Goal: Task Accomplishment & Management: Use online tool/utility

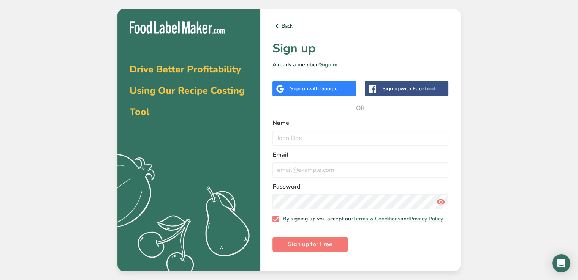
click at [325, 88] on span "with Google" at bounding box center [323, 88] width 30 height 7
click at [322, 91] on span "with Google" at bounding box center [323, 88] width 30 height 7
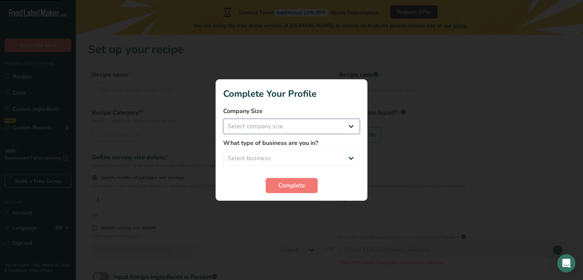
click at [264, 128] on select "Select company size" at bounding box center [291, 126] width 137 height 15
select select "2"
click at [223, 119] on select "Select company size Fewer than 10 Employees 10 to 50 Employees 51 to 500 Employ…" at bounding box center [291, 126] width 137 height 15
click at [266, 160] on select "Select business Packaged Food Manufacturer Restaurant & Cafe Bakery Meal Plans …" at bounding box center [291, 158] width 137 height 15
select select "1"
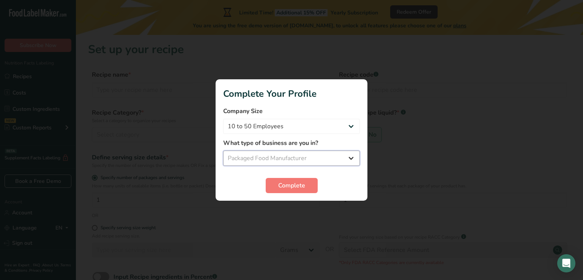
click at [223, 151] on select "Select business Packaged Food Manufacturer Restaurant & Cafe Bakery Meal Plans …" at bounding box center [291, 158] width 137 height 15
click at [281, 185] on span "Complete" at bounding box center [291, 185] width 27 height 9
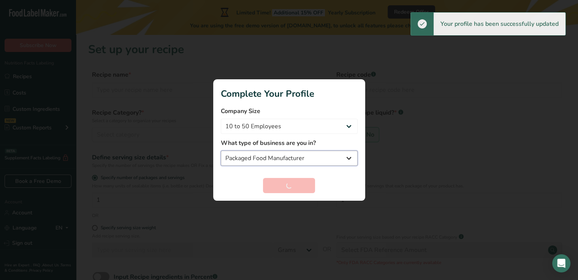
click at [350, 155] on select "Packaged Food Manufacturer Restaurant & Cafe Bakery Meal Plans & Catering Compa…" at bounding box center [289, 158] width 137 height 15
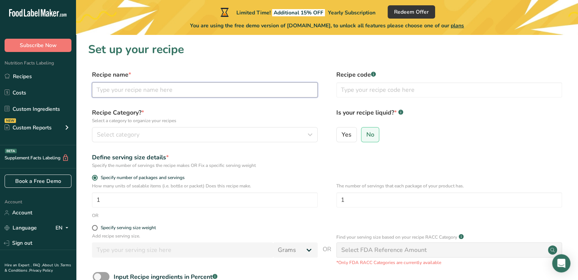
click at [131, 93] on input "text" at bounding box center [205, 89] width 226 height 15
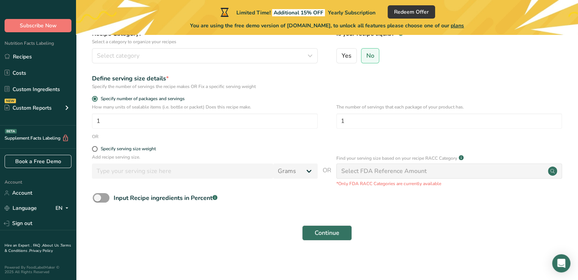
scroll to position [81, 0]
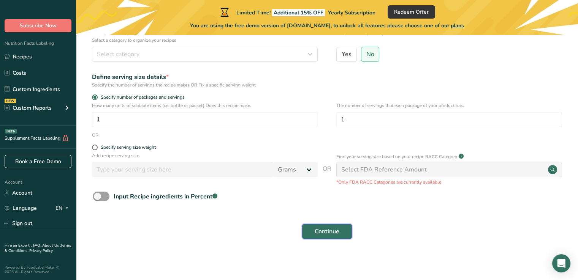
click at [329, 227] on span "Continue" at bounding box center [326, 231] width 25 height 9
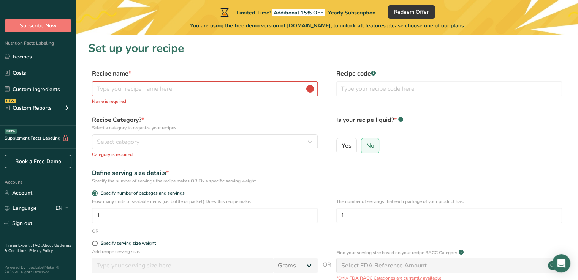
scroll to position [0, 0]
click at [118, 92] on input "text" at bounding box center [205, 89] width 226 height 15
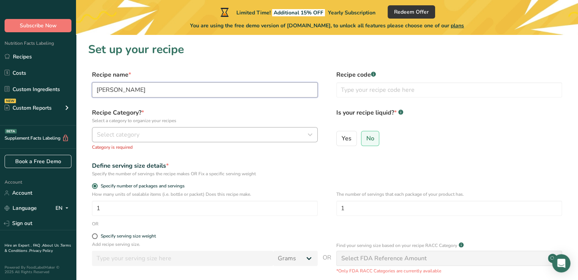
type input "[PERSON_NAME]"
click at [144, 139] on button "Select category" at bounding box center [205, 134] width 226 height 15
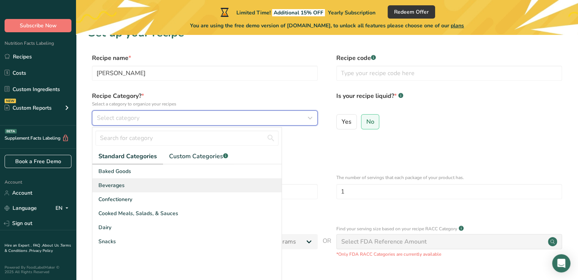
scroll to position [38, 0]
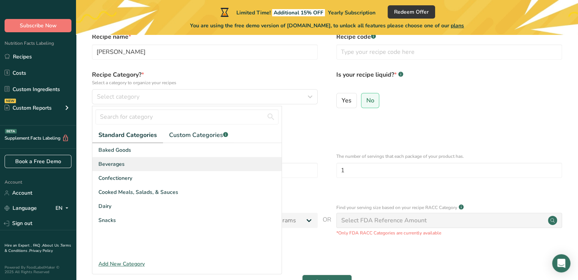
click at [131, 162] on div "Beverages" at bounding box center [186, 164] width 189 height 14
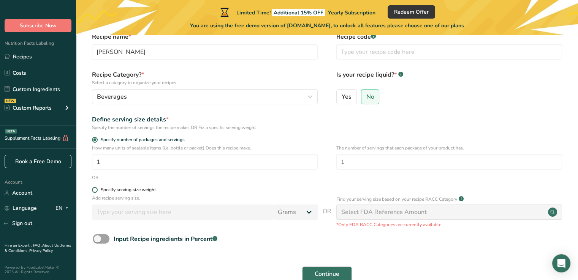
click at [94, 191] on span at bounding box center [95, 190] width 6 height 6
click at [94, 191] on input "Specify serving size weight" at bounding box center [94, 190] width 5 height 5
radio input "true"
radio input "false"
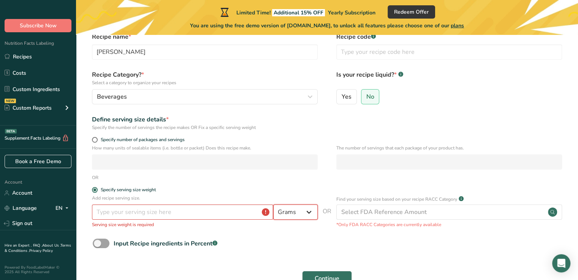
click at [283, 216] on select "Grams kg mg mcg lb oz l mL fl oz tbsp tsp cup qt gallon" at bounding box center [295, 212] width 44 height 15
select select "17"
click at [273, 205] on select "Grams kg mg mcg lb oz l mL fl oz tbsp tsp cup qt gallon" at bounding box center [295, 212] width 44 height 15
select select "22"
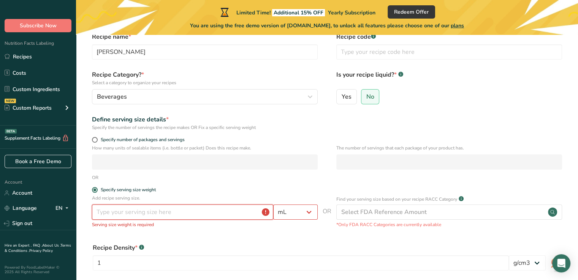
click at [159, 217] on input "number" at bounding box center [182, 212] width 181 height 15
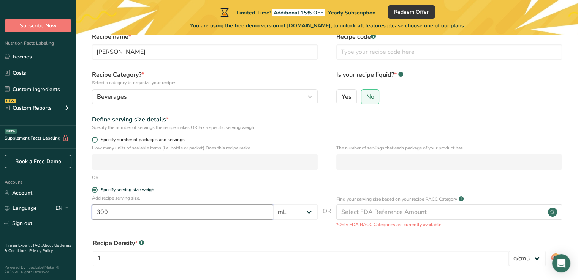
type input "300"
click at [96, 141] on span at bounding box center [95, 140] width 6 height 6
click at [96, 141] on input "Specify number of packages and servings" at bounding box center [94, 139] width 5 height 5
radio input "true"
radio input "false"
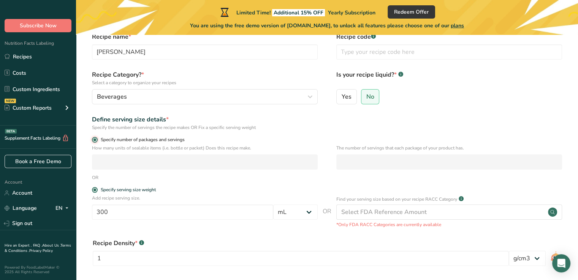
select select "0"
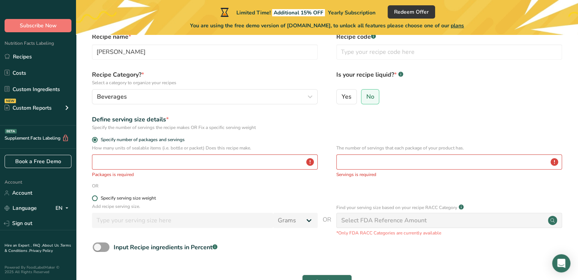
click at [92, 201] on label "Specify serving size weight" at bounding box center [205, 199] width 226 height 6
click at [92, 201] on input "Specify serving size weight" at bounding box center [94, 198] width 5 height 5
radio input "true"
radio input "false"
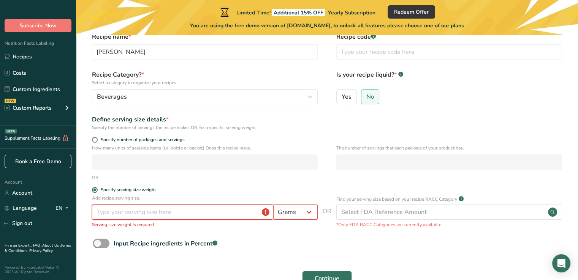
click at [194, 219] on input "number" at bounding box center [182, 212] width 181 height 15
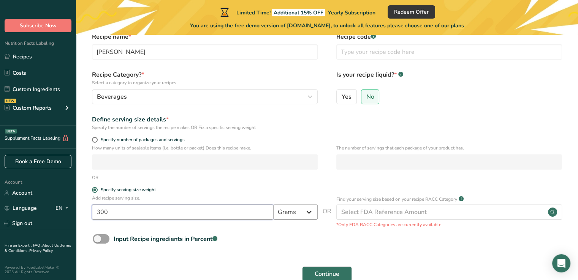
type input "300"
click at [282, 214] on select "Grams kg mg mcg lb oz l mL fl oz tbsp tsp cup qt gallon" at bounding box center [295, 212] width 44 height 15
select select "17"
click at [273, 205] on select "Grams kg mg mcg lb oz l mL fl oz tbsp tsp cup qt gallon" at bounding box center [295, 212] width 44 height 15
select select "22"
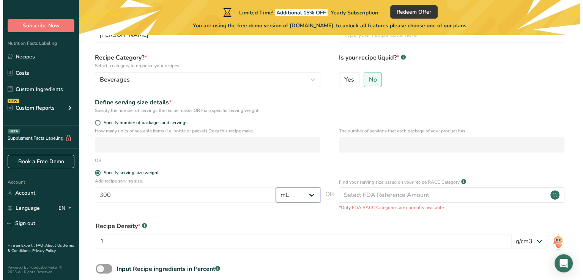
scroll to position [76, 0]
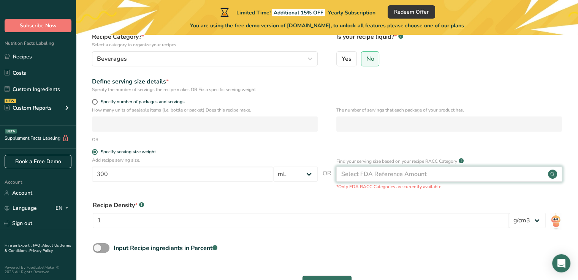
click at [433, 171] on div "Select FDA Reference Amount" at bounding box center [449, 174] width 226 height 15
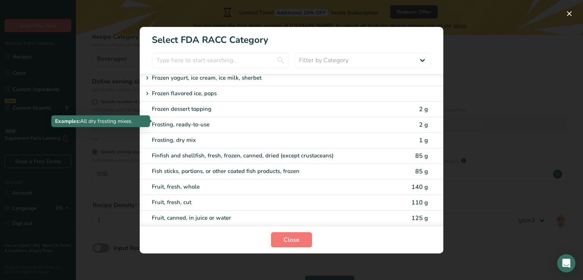
scroll to position [873, 0]
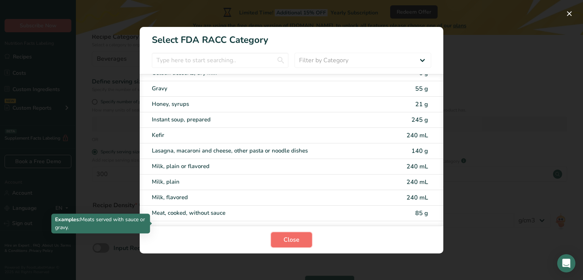
click at [289, 237] on span "Close" at bounding box center [292, 239] width 16 height 9
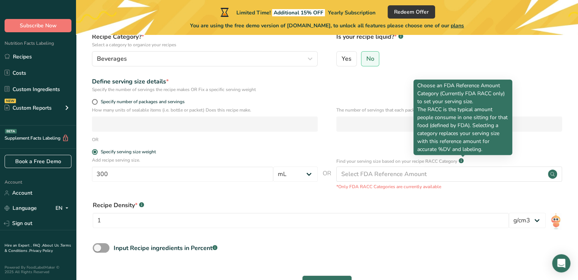
click at [461, 161] on rect at bounding box center [460, 160] width 5 height 5
click at [466, 162] on div "Find your serving size based on your recipe RACC Category .a-a{fill:#347362;}.b…" at bounding box center [449, 161] width 226 height 9
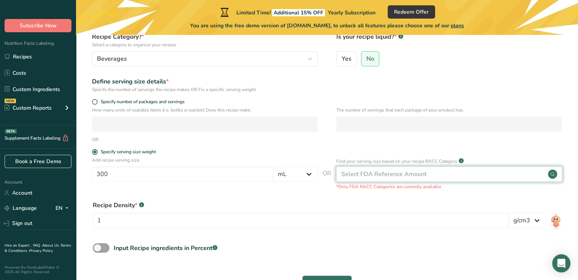
click at [431, 172] on div "Select FDA Reference Amount" at bounding box center [449, 174] width 226 height 15
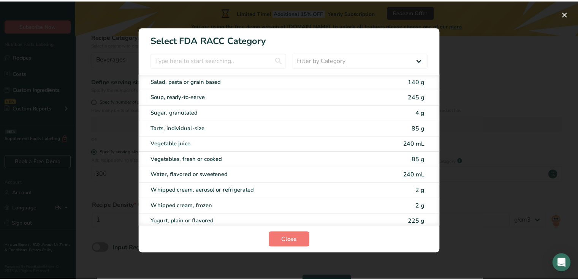
scroll to position [1484, 0]
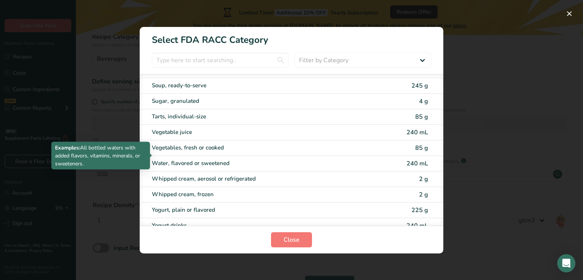
click at [195, 159] on div "Water, flavored or sweetened" at bounding box center [260, 163] width 216 height 9
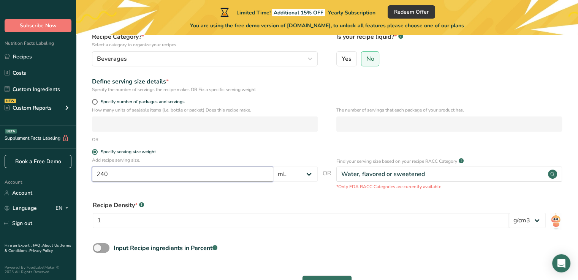
click at [226, 173] on input "240" at bounding box center [182, 174] width 181 height 15
type input "300"
click at [248, 204] on div "Recipe Density * .a-a{fill:#347362;}.b-a{fill:#fff;}" at bounding box center [301, 205] width 416 height 9
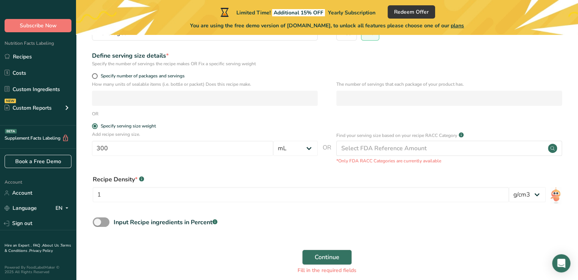
scroll to position [114, 0]
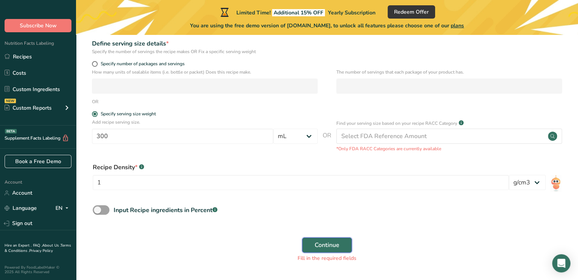
click at [333, 242] on span "Continue" at bounding box center [326, 245] width 25 height 9
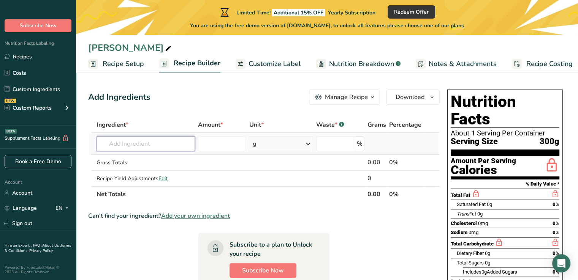
click at [153, 142] on input "text" at bounding box center [145, 143] width 98 height 15
click at [212, 125] on span "Amount *" at bounding box center [210, 124] width 25 height 9
click at [213, 143] on input "number" at bounding box center [222, 143] width 48 height 15
click at [207, 126] on span "Amount *" at bounding box center [210, 124] width 25 height 9
click at [158, 132] on th "Ingredient *" at bounding box center [145, 125] width 101 height 16
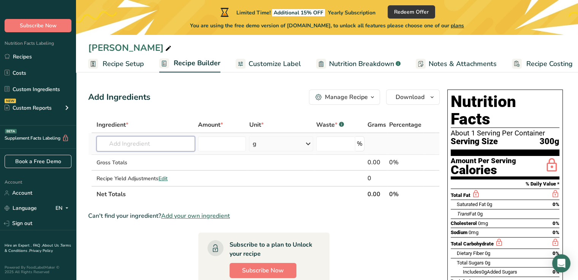
click at [152, 145] on input "text" at bounding box center [145, 143] width 98 height 15
